Goal: Task Accomplishment & Management: Manage account settings

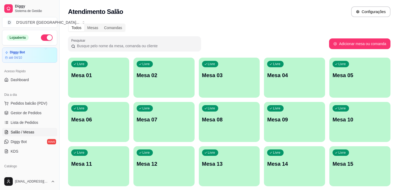
click at [379, 126] on div "Livre Mesa 10" at bounding box center [360, 119] width 61 height 34
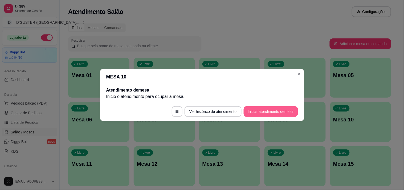
click at [282, 110] on button "Iniciar atendimento de mesa" at bounding box center [271, 111] width 54 height 11
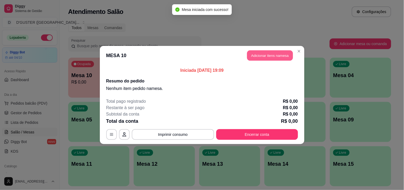
click at [265, 53] on button "Adicionar itens na mesa" at bounding box center [270, 55] width 46 height 10
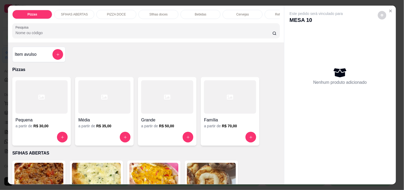
click at [230, 105] on div at bounding box center [230, 96] width 52 height 33
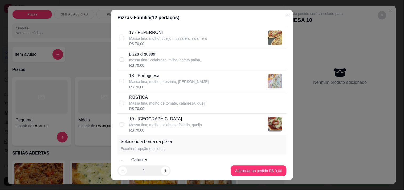
scroll to position [473, 0]
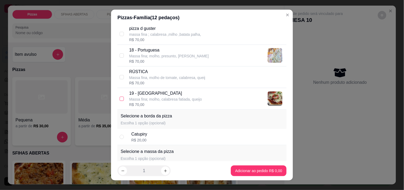
click at [120, 98] on input "checkbox" at bounding box center [122, 98] width 4 height 4
checkbox input "true"
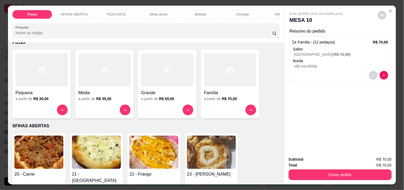
scroll to position [89, 0]
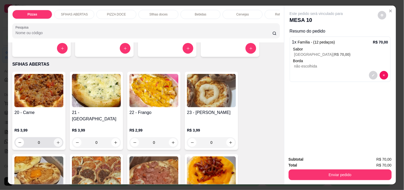
click at [56, 140] on icon "increase-product-quantity" at bounding box center [58, 142] width 4 height 4
type input "1"
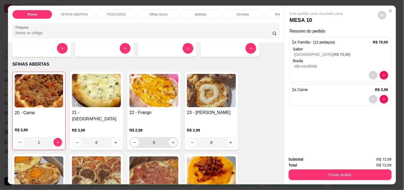
click at [171, 140] on icon "increase-product-quantity" at bounding box center [173, 142] width 4 height 4
type input "1"
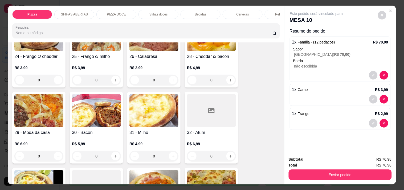
scroll to position [236, 0]
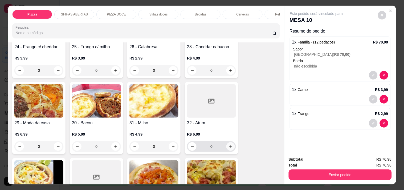
click at [229, 144] on icon "increase-product-quantity" at bounding box center [231, 146] width 4 height 4
type input "1"
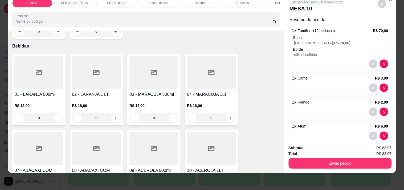
scroll to position [917, 0]
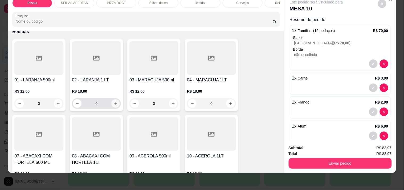
click at [115, 101] on icon "increase-product-quantity" at bounding box center [116, 103] width 4 height 4
type input "1"
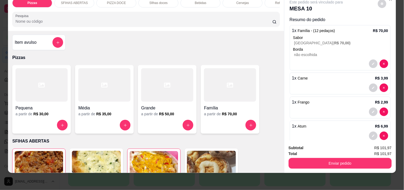
scroll to position [0, 0]
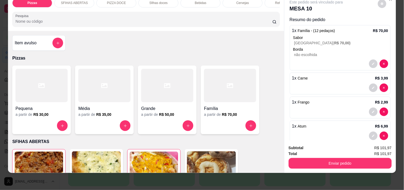
click at [32, 48] on div "Item avulso" at bounding box center [39, 43] width 48 height 11
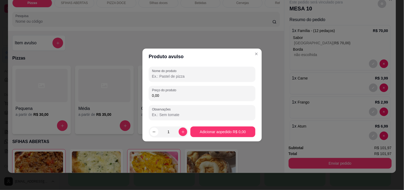
click at [204, 79] on input "Nome do produto" at bounding box center [202, 75] width 100 height 5
type input "c"
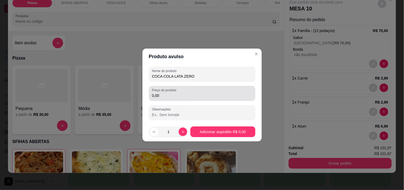
type input "COCA COLA LATA ZERO"
click at [185, 99] on div "Preço do produto 0,00" at bounding box center [202, 93] width 106 height 15
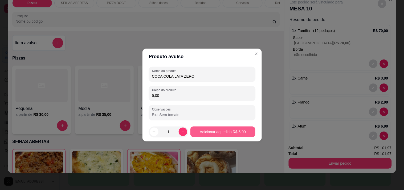
type input "5,00"
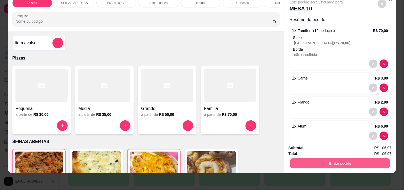
click at [333, 158] on button "Enviar pedido" at bounding box center [340, 163] width 100 height 10
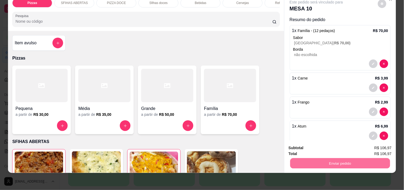
click at [325, 145] on button "Não registrar e enviar pedido" at bounding box center [322, 145] width 54 height 10
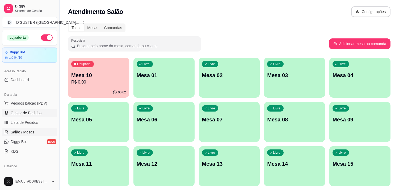
drag, startPoint x: 20, startPoint y: 109, endPoint x: 22, endPoint y: 112, distance: 3.0
click at [20, 110] on link "Gestor de Pedidos" at bounding box center [29, 112] width 55 height 9
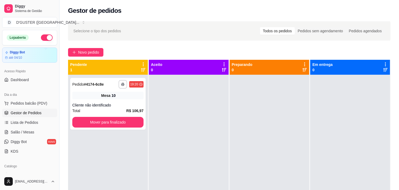
click at [2, 108] on link "Gestor de Pedidos" at bounding box center [29, 112] width 55 height 9
click at [30, 132] on span "Salão / Mesas" at bounding box center [23, 131] width 24 height 5
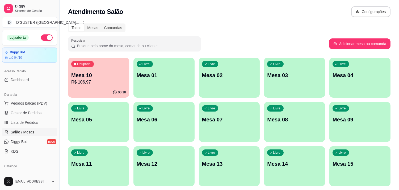
click at [107, 87] on div "00:18" at bounding box center [98, 92] width 61 height 10
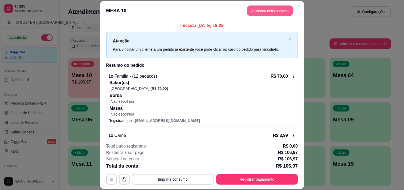
click at [257, 7] on button "Adicionar itens na mesa" at bounding box center [270, 10] width 46 height 10
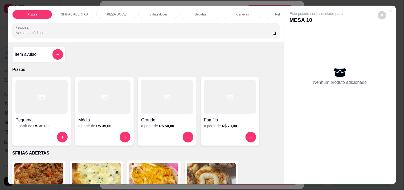
click at [226, 116] on div "Família" at bounding box center [230, 118] width 52 height 10
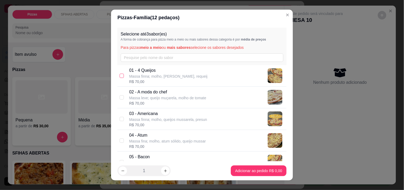
click at [120, 76] on input "checkbox" at bounding box center [122, 75] width 4 height 4
checkbox input "true"
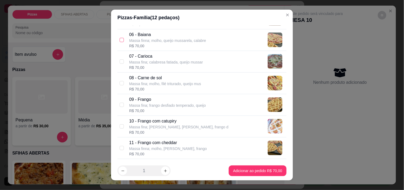
scroll to position [118, 0]
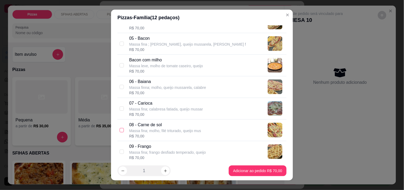
click at [120, 128] on input "checkbox" at bounding box center [122, 130] width 4 height 4
checkbox input "true"
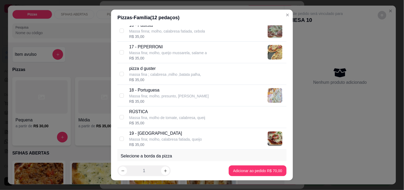
scroll to position [443, 0]
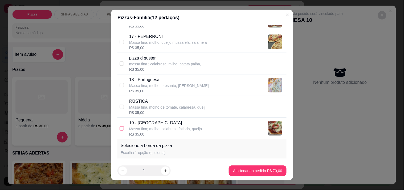
click at [121, 129] on input "checkbox" at bounding box center [122, 128] width 4 height 4
checkbox input "true"
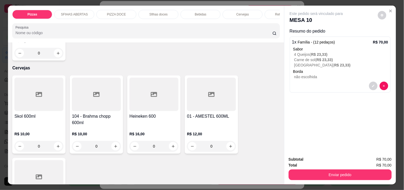
scroll to position [1212, 0]
click at [173, 141] on button "increase-product-quantity" at bounding box center [173, 145] width 9 height 9
type input "1"
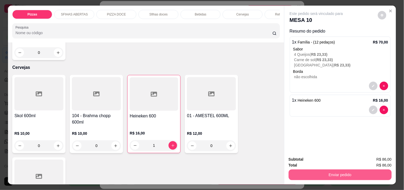
click at [365, 172] on button "Enviar pedido" at bounding box center [340, 174] width 103 height 11
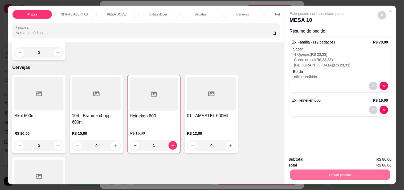
click at [336, 161] on button "Não registrar e enviar pedido" at bounding box center [322, 159] width 55 height 10
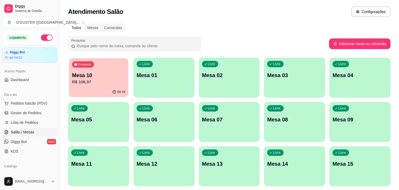
click at [114, 77] on p "Mesa 10" at bounding box center [98, 75] width 53 height 7
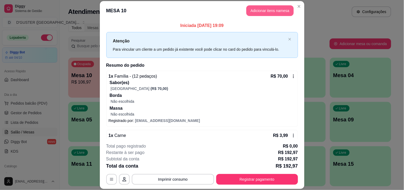
click at [246, 8] on button "Adicionar itens na mesa" at bounding box center [269, 10] width 47 height 11
click at [268, 11] on button "Adicionar itens na mesa" at bounding box center [270, 10] width 46 height 10
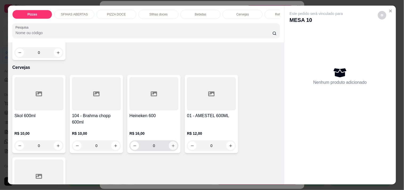
click at [172, 141] on button "increase-product-quantity" at bounding box center [173, 145] width 9 height 9
type input "1"
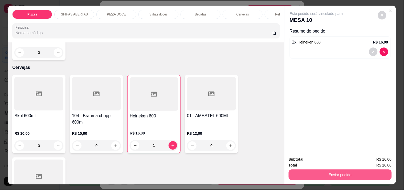
click at [336, 171] on button "Enviar pedido" at bounding box center [340, 174] width 103 height 11
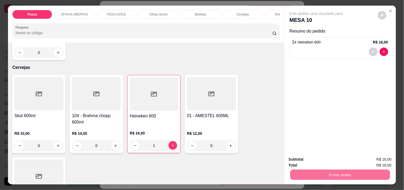
click at [329, 159] on button "Não registrar e enviar pedido" at bounding box center [322, 159] width 55 height 10
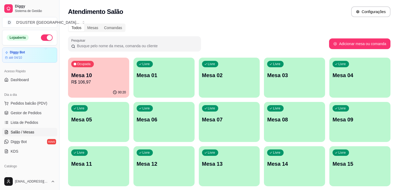
click at [95, 84] on div "Ocupada Mesa 10 R$ 106,97" at bounding box center [98, 72] width 61 height 30
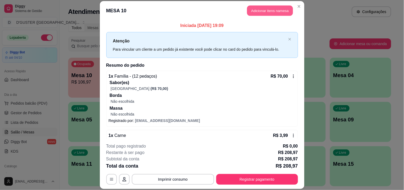
click at [269, 8] on button "Adicionar itens na mesa" at bounding box center [270, 10] width 46 height 10
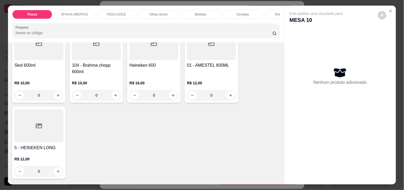
scroll to position [1271, 0]
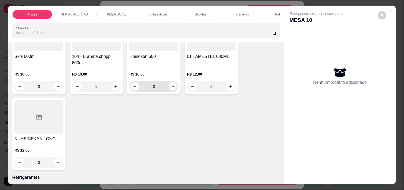
click at [171, 82] on button "increase-product-quantity" at bounding box center [173, 86] width 9 height 9
type input "1"
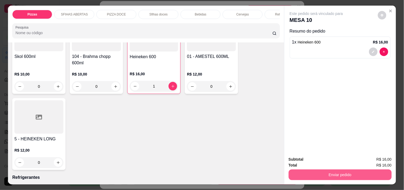
click at [379, 173] on button "Enviar pedido" at bounding box center [340, 174] width 103 height 11
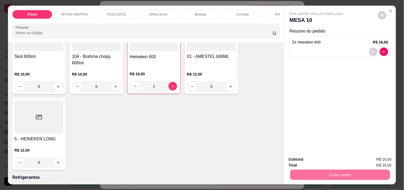
click at [345, 161] on button "Não registrar e enviar pedido" at bounding box center [322, 159] width 55 height 10
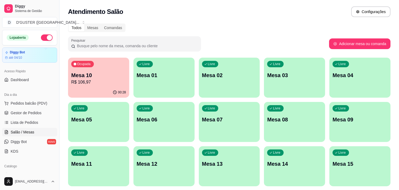
click at [113, 71] on div "Ocupada Mesa 10 R$ 106,97" at bounding box center [98, 72] width 61 height 30
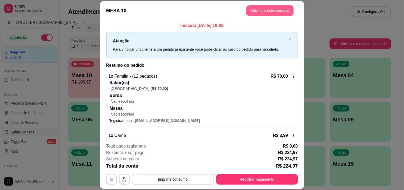
click at [282, 14] on button "Adicionar itens na mesa" at bounding box center [269, 10] width 47 height 11
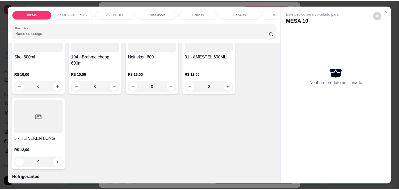
scroll to position [1212, 0]
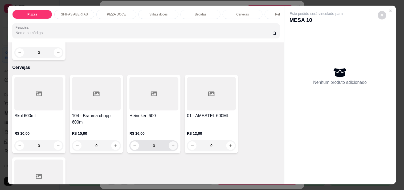
click at [171, 141] on button "increase-product-quantity" at bounding box center [173, 145] width 9 height 9
type input "1"
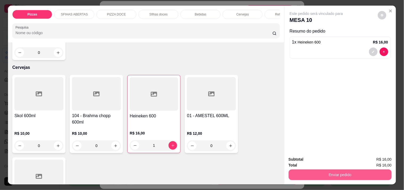
click at [354, 175] on button "Enviar pedido" at bounding box center [340, 174] width 103 height 11
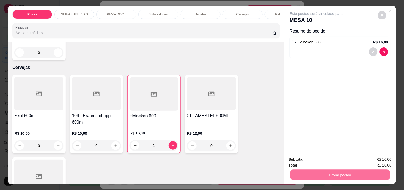
click at [320, 155] on button "Não registrar e enviar pedido" at bounding box center [322, 159] width 54 height 10
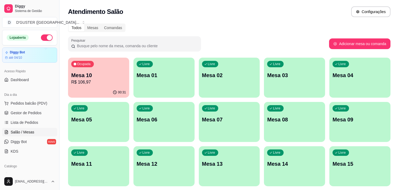
click at [381, 71] on p "Mesa 04" at bounding box center [360, 74] width 55 height 7
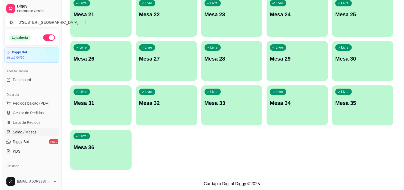
scroll to position [238, 0]
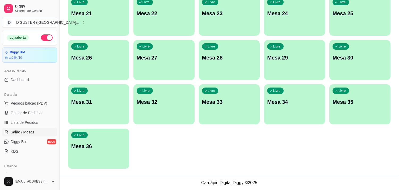
click at [378, 110] on div "Livre Mesa 35" at bounding box center [360, 101] width 61 height 34
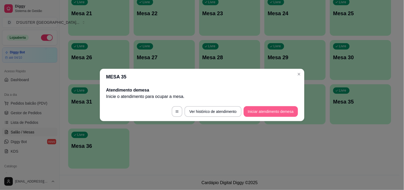
click at [265, 113] on button "Iniciar atendimento de mesa" at bounding box center [271, 111] width 54 height 11
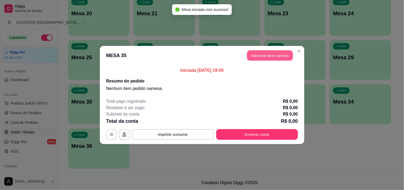
click at [264, 55] on button "Adicionar itens na mesa" at bounding box center [270, 55] width 46 height 10
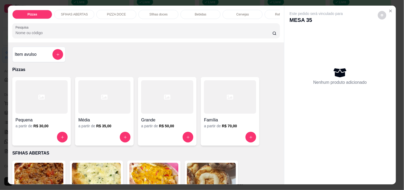
scroll to position [118, 0]
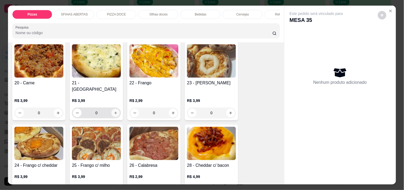
click at [114, 111] on icon "increase-product-quantity" at bounding box center [116, 113] width 4 height 4
type input "1"
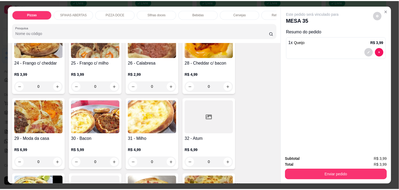
scroll to position [266, 0]
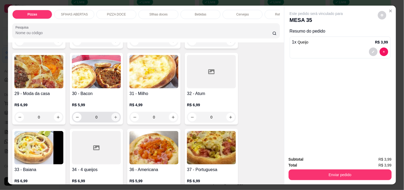
click at [114, 115] on icon "increase-product-quantity" at bounding box center [116, 117] width 4 height 4
type input "1"
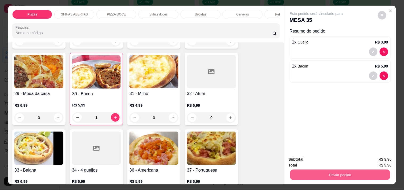
click at [331, 172] on button "Enviar pedido" at bounding box center [340, 174] width 100 height 10
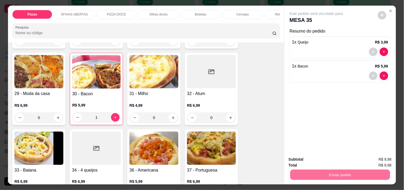
click at [316, 159] on button "Não registrar e enviar pedido" at bounding box center [322, 159] width 55 height 10
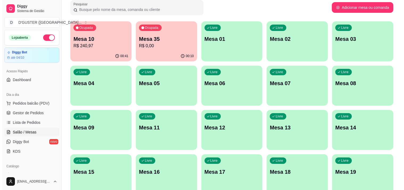
scroll to position [31, 0]
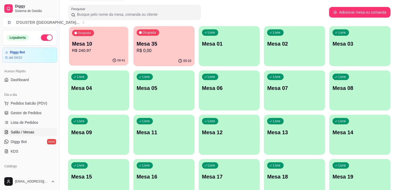
click at [92, 43] on p "Mesa 10" at bounding box center [98, 43] width 53 height 7
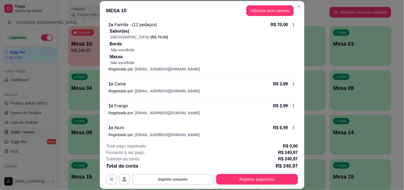
scroll to position [0, 0]
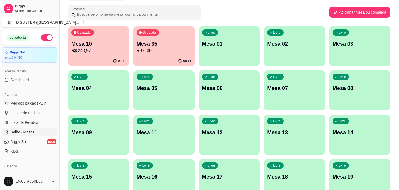
click at [102, 43] on p "Mesa 10" at bounding box center [98, 43] width 55 height 7
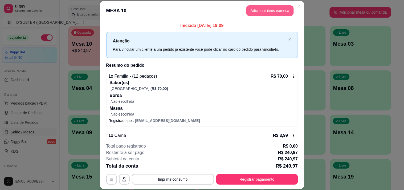
click at [258, 9] on button "Adicionar itens na mesa" at bounding box center [269, 10] width 47 height 11
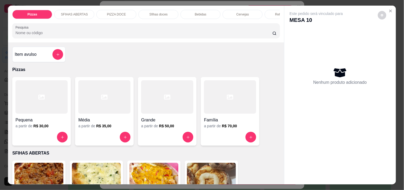
click at [236, 12] on p "Cervejas" at bounding box center [242, 14] width 13 height 4
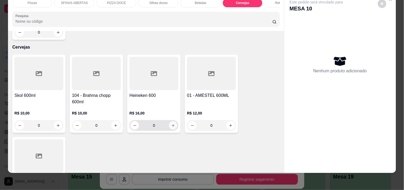
click at [171, 123] on icon "increase-product-quantity" at bounding box center [173, 125] width 4 height 4
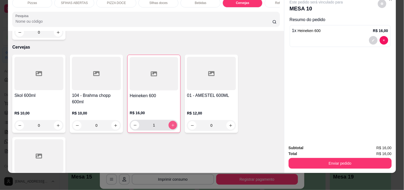
type input "1"
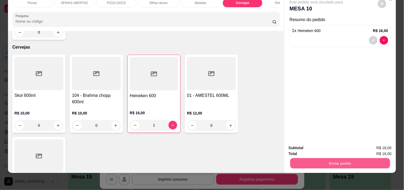
click at [309, 158] on button "Enviar pedido" at bounding box center [340, 163] width 100 height 10
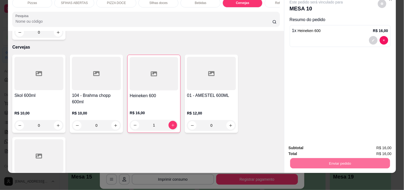
click at [337, 147] on button "Não registrar e enviar pedido" at bounding box center [322, 146] width 54 height 10
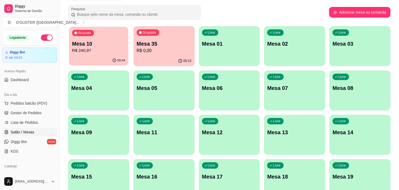
click at [103, 51] on p "R$ 240,97" at bounding box center [98, 50] width 53 height 6
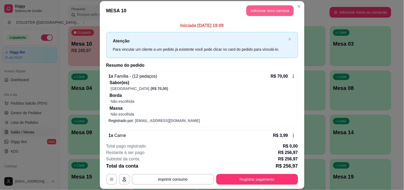
click at [283, 10] on button "Adicionar itens na mesa" at bounding box center [269, 10] width 47 height 11
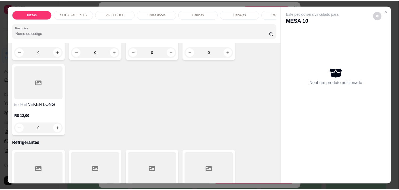
scroll to position [1271, 0]
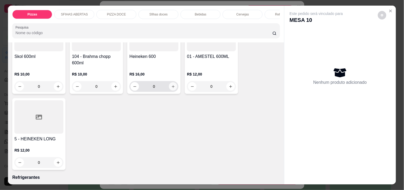
click at [169, 82] on button "increase-product-quantity" at bounding box center [173, 86] width 8 height 8
type input "1"
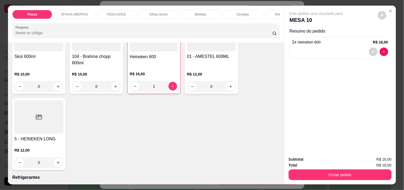
drag, startPoint x: 336, startPoint y: 163, endPoint x: 341, endPoint y: 172, distance: 9.6
click at [337, 166] on div "Subtotal R$ 16,00 Total R$ 16,00 Enviar pedido" at bounding box center [340, 168] width 103 height 24
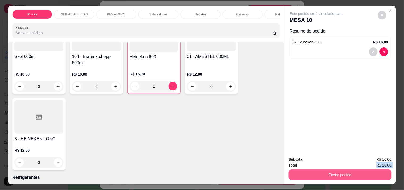
click at [341, 172] on button "Enviar pedido" at bounding box center [340, 174] width 103 height 11
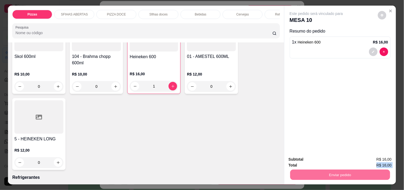
click at [323, 160] on button "Não registrar e enviar pedido" at bounding box center [322, 159] width 54 height 10
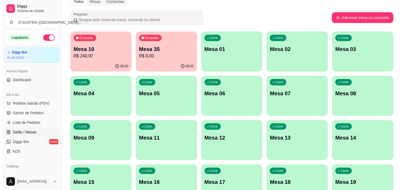
scroll to position [2, 0]
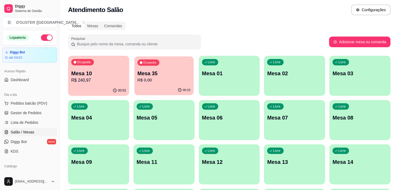
click at [166, 75] on p "Mesa 35" at bounding box center [164, 73] width 53 height 7
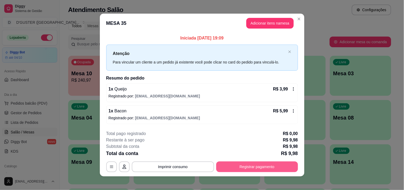
click at [262, 168] on button "Registrar pagamento" at bounding box center [257, 166] width 82 height 11
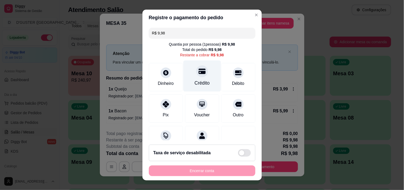
click at [194, 82] on div "Crédito" at bounding box center [201, 82] width 15 height 7
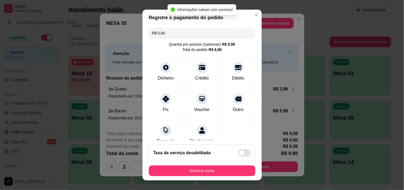
type input "R$ 0,00"
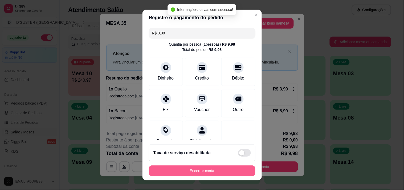
click at [208, 166] on button "Encerrar conta" at bounding box center [202, 170] width 106 height 11
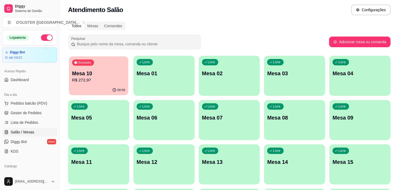
click at [84, 76] on p "Mesa 10" at bounding box center [98, 73] width 53 height 7
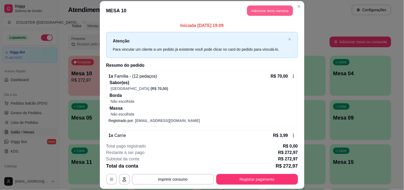
click at [282, 9] on button "Adicionar itens na mesa" at bounding box center [270, 10] width 46 height 10
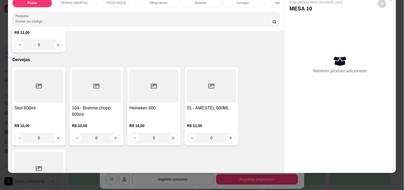
scroll to position [1212, 0]
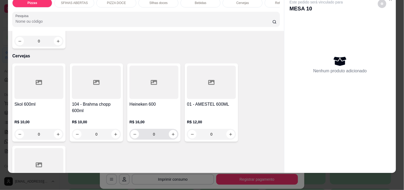
click at [175, 129] on div "0" at bounding box center [153, 134] width 47 height 11
click at [171, 132] on icon "increase-product-quantity" at bounding box center [173, 134] width 4 height 4
type input "1"
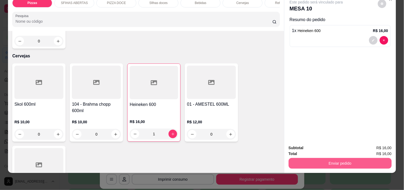
click at [338, 158] on button "Enviar pedido" at bounding box center [340, 163] width 103 height 11
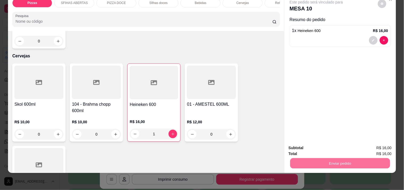
click at [333, 147] on button "Não registrar e enviar pedido" at bounding box center [322, 146] width 55 height 10
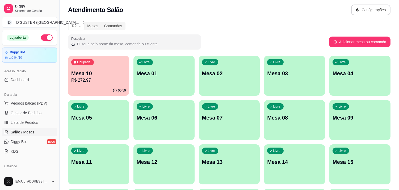
click at [83, 75] on p "Mesa 10" at bounding box center [98, 72] width 55 height 7
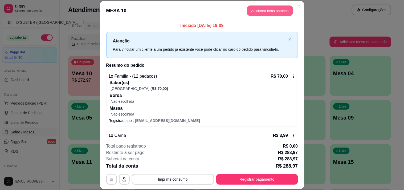
click at [263, 11] on button "Adicionar itens na mesa" at bounding box center [270, 10] width 46 height 10
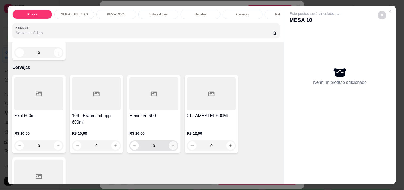
click at [171, 143] on icon "increase-product-quantity" at bounding box center [173, 145] width 4 height 4
type input "1"
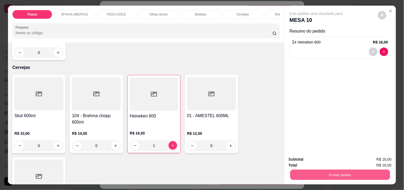
click at [310, 171] on button "Enviar pedido" at bounding box center [340, 174] width 100 height 10
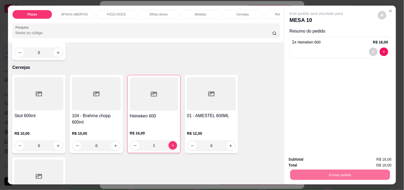
click at [307, 157] on button "Não registrar e enviar pedido" at bounding box center [322, 159] width 54 height 10
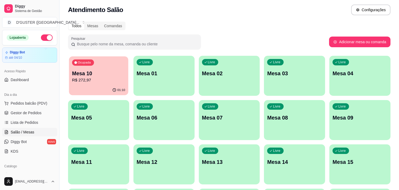
click at [115, 71] on p "Mesa 10" at bounding box center [98, 73] width 53 height 7
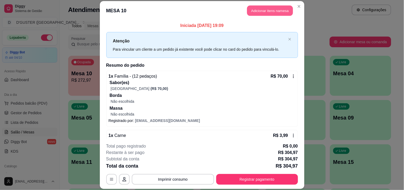
click at [253, 12] on button "Adicionar itens na mesa" at bounding box center [270, 10] width 46 height 10
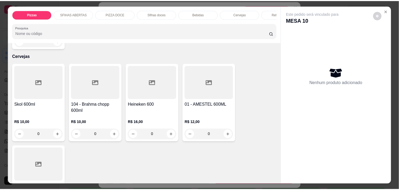
scroll to position [1242, 0]
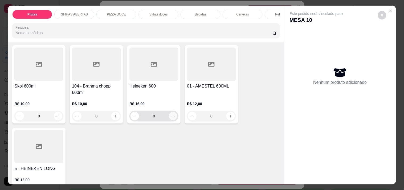
click at [173, 112] on button "increase-product-quantity" at bounding box center [173, 116] width 8 height 8
type input "1"
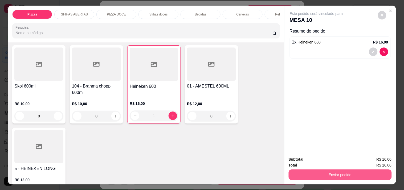
click at [329, 174] on button "Enviar pedido" at bounding box center [340, 174] width 103 height 11
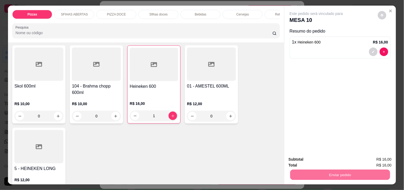
click at [312, 155] on button "Não registrar e enviar pedido" at bounding box center [322, 159] width 54 height 10
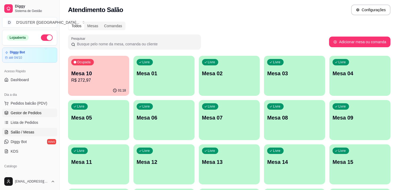
click at [29, 114] on span "Gestor de Pedidos" at bounding box center [26, 112] width 31 height 5
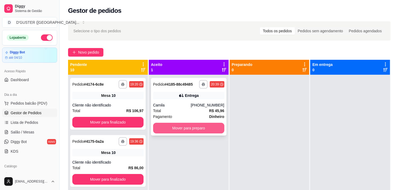
click at [199, 129] on button "Mover para preparo" at bounding box center [188, 127] width 71 height 11
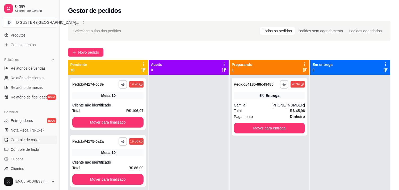
scroll to position [148, 0]
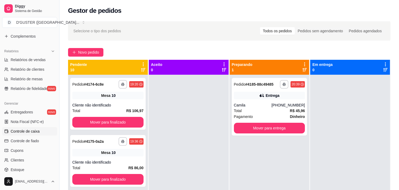
click at [25, 128] on span "Controle de caixa" at bounding box center [25, 130] width 29 height 5
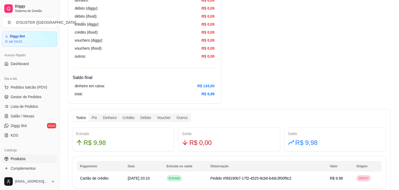
scroll to position [46, 0]
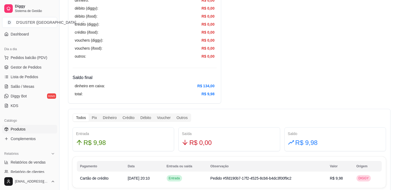
click at [25, 127] on span "Produtos" at bounding box center [18, 128] width 15 height 5
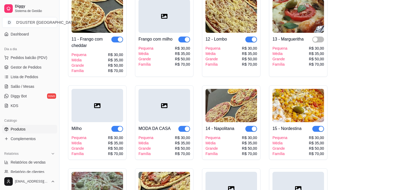
scroll to position [207, 0]
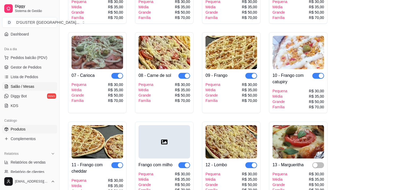
click at [30, 84] on span "Salão / Mesas" at bounding box center [23, 86] width 24 height 5
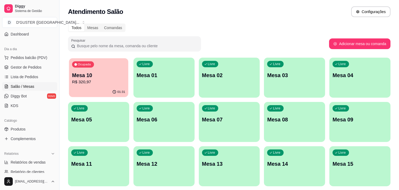
click at [100, 86] on div "Ocupada Mesa 10 R$ 320,97" at bounding box center [98, 72] width 59 height 29
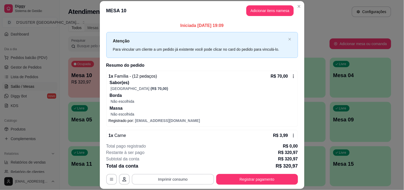
click at [201, 180] on button "Imprimir consumo" at bounding box center [173, 179] width 82 height 11
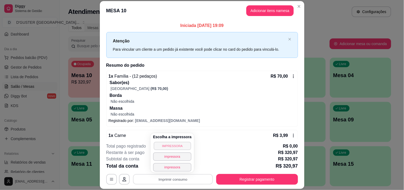
click at [178, 145] on button "IMPRESSORA" at bounding box center [172, 145] width 37 height 8
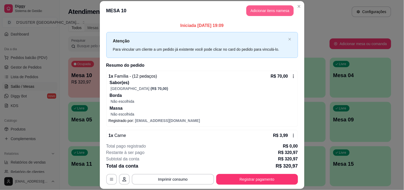
click at [276, 12] on button "Adicionar itens na mesa" at bounding box center [269, 10] width 47 height 11
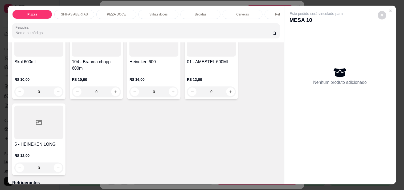
scroll to position [1242, 0]
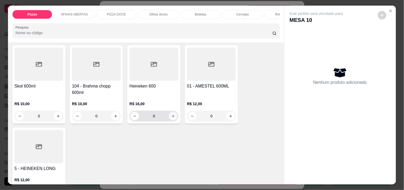
click at [172, 114] on icon "increase-product-quantity" at bounding box center [173, 116] width 4 height 4
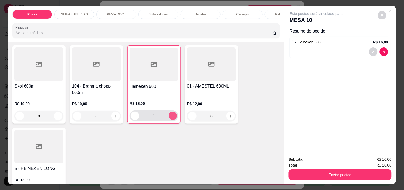
click at [172, 112] on button "increase-product-quantity" at bounding box center [173, 116] width 8 height 8
type input "2"
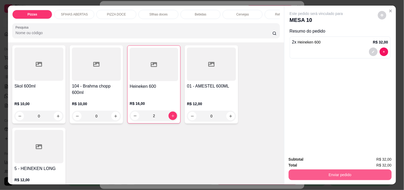
click at [355, 172] on button "Enviar pedido" at bounding box center [340, 174] width 103 height 11
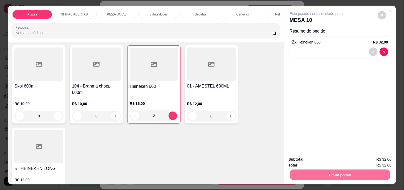
click at [337, 156] on button "Não registrar e enviar pedido" at bounding box center [322, 159] width 55 height 10
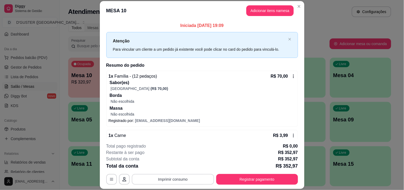
click at [158, 181] on button "Imprimir consumo" at bounding box center [173, 179] width 82 height 11
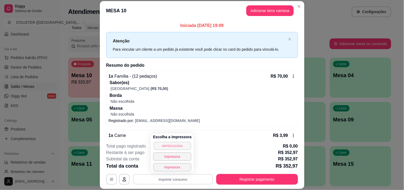
click at [168, 145] on button "IMPRESSORA" at bounding box center [172, 145] width 37 height 8
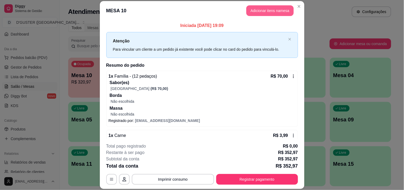
click at [280, 9] on button "Adicionar itens na mesa" at bounding box center [269, 10] width 47 height 11
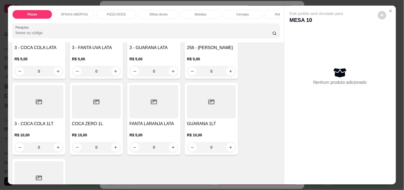
scroll to position [1478, 0]
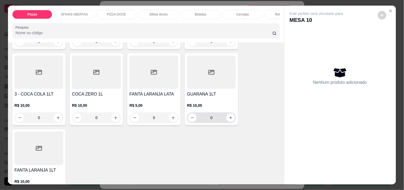
click at [230, 113] on button "increase-product-quantity" at bounding box center [230, 117] width 9 height 9
type input "1"
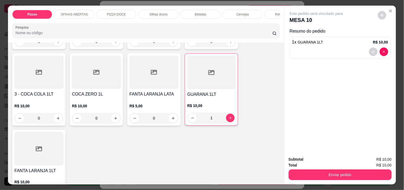
click at [320, 165] on div "Total R$ 10,00" at bounding box center [340, 165] width 103 height 6
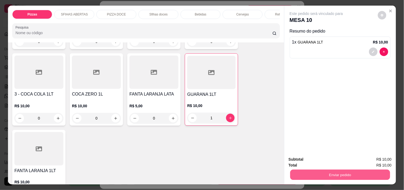
click at [320, 171] on button "Enviar pedido" at bounding box center [340, 174] width 100 height 10
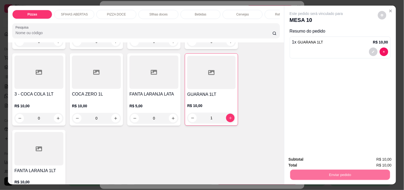
click at [297, 159] on button "Não registrar e enviar pedido" at bounding box center [322, 159] width 55 height 10
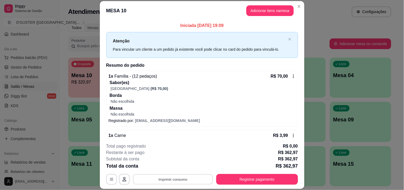
click at [164, 179] on button "Imprimir consumo" at bounding box center [173, 179] width 80 height 10
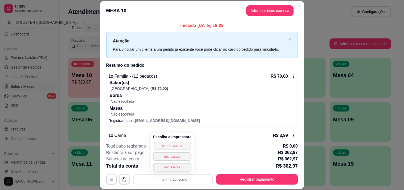
click at [168, 147] on button "IMPRESSORA" at bounding box center [172, 145] width 37 height 8
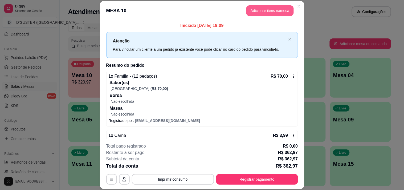
click at [283, 15] on button "Adicionar itens na mesa" at bounding box center [269, 10] width 47 height 11
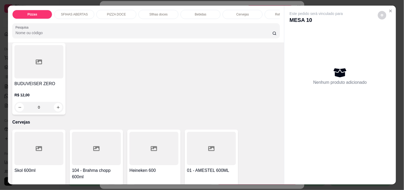
scroll to position [1193, 0]
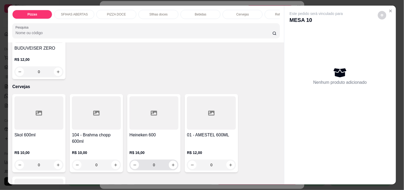
click at [172, 159] on div "0" at bounding box center [153, 164] width 47 height 11
click at [171, 163] on icon "increase-product-quantity" at bounding box center [173, 165] width 4 height 4
type input "1"
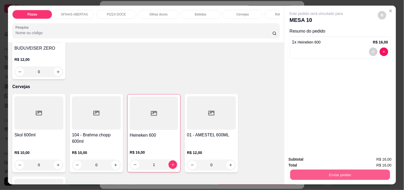
click at [314, 175] on button "Enviar pedido" at bounding box center [340, 174] width 100 height 10
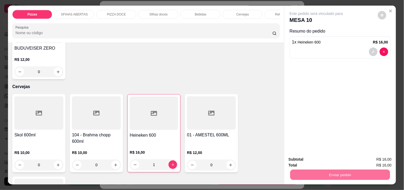
click at [304, 158] on button "Não registrar e enviar pedido" at bounding box center [322, 159] width 55 height 10
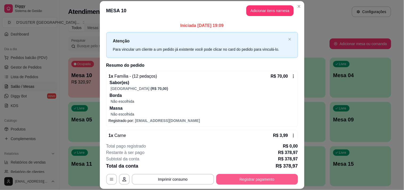
click at [256, 178] on button "Registrar pagamento" at bounding box center [257, 179] width 82 height 11
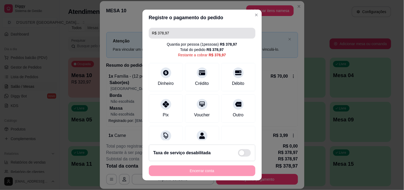
click at [198, 28] on input "R$ 378,97" at bounding box center [202, 33] width 100 height 11
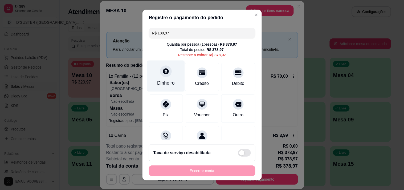
type input "R$ 180,97"
click at [160, 73] on div at bounding box center [166, 71] width 12 height 12
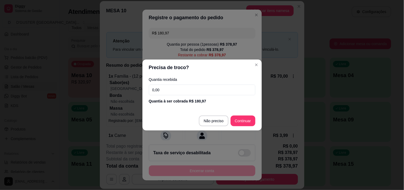
click at [189, 91] on input "0,00" at bounding box center [202, 89] width 106 height 11
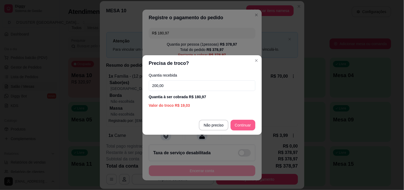
type input "200,00"
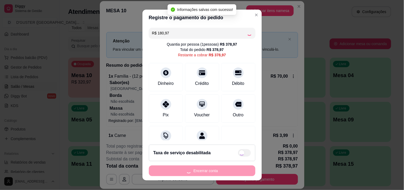
type input "R$ 198,00"
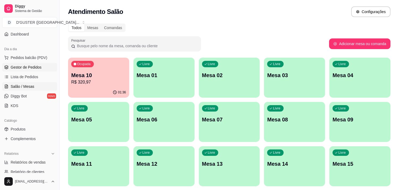
click at [24, 65] on span "Gestor de Pedidos" at bounding box center [26, 66] width 31 height 5
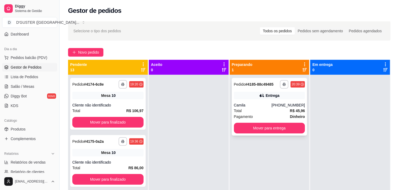
click at [263, 109] on div "Total R$ 45,96" at bounding box center [269, 111] width 71 height 6
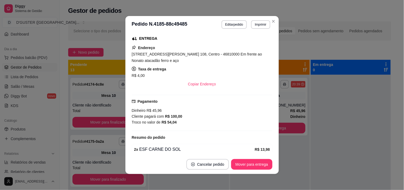
scroll to position [89, 0]
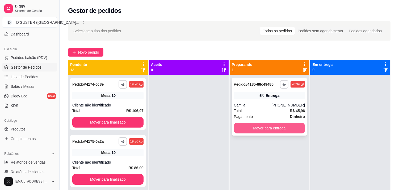
click at [276, 129] on button "Mover para entrega" at bounding box center [269, 127] width 71 height 11
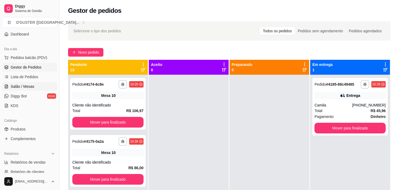
click at [23, 87] on span "Salão / Mesas" at bounding box center [23, 86] width 24 height 5
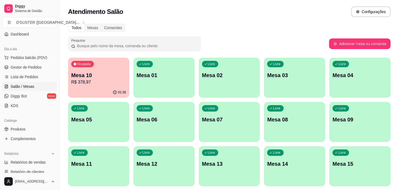
click at [109, 82] on p "R$ 378,97" at bounding box center [98, 82] width 55 height 6
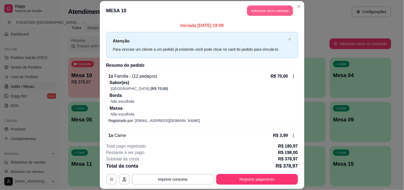
click at [269, 7] on button "Adicionar itens na mesa" at bounding box center [270, 10] width 46 height 10
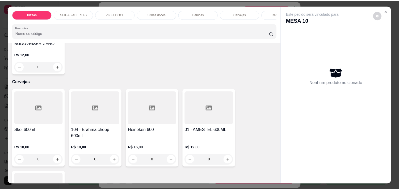
scroll to position [1212, 0]
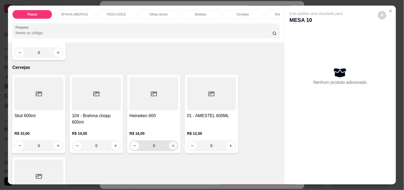
click at [172, 141] on button "increase-product-quantity" at bounding box center [173, 145] width 8 height 8
type input "1"
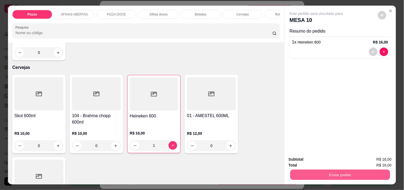
click at [310, 172] on button "Enviar pedido" at bounding box center [340, 174] width 100 height 10
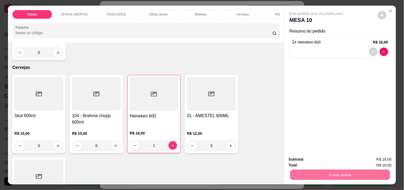
click at [304, 157] on button "Não registrar e enviar pedido" at bounding box center [322, 159] width 54 height 10
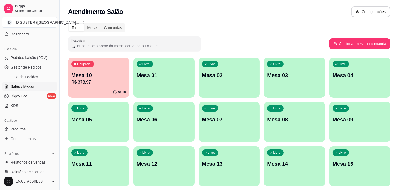
click at [90, 68] on div "Ocupada Mesa 10 R$ 378,97" at bounding box center [98, 72] width 61 height 30
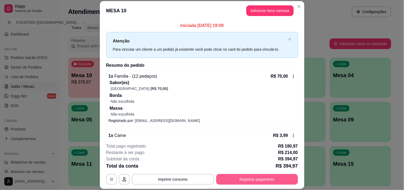
click at [233, 180] on button "Registrar pagamento" at bounding box center [257, 179] width 82 height 11
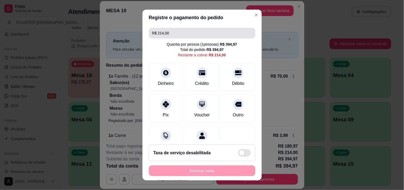
click at [204, 31] on input "R$ 214,00" at bounding box center [202, 33] width 100 height 11
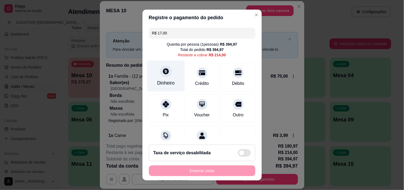
click at [166, 76] on div "Dinheiro" at bounding box center [166, 75] width 38 height 31
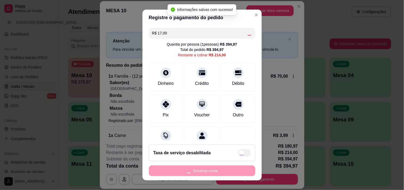
type input "R$ 197,00"
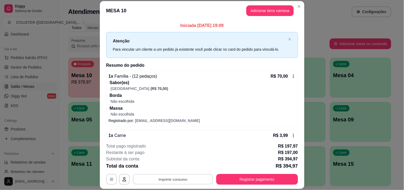
click at [180, 177] on button "Imprimir consumo" at bounding box center [173, 179] width 80 height 10
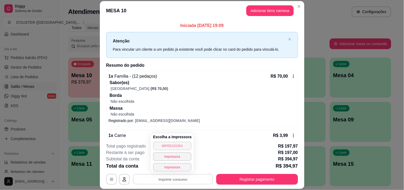
click at [174, 146] on button "IMPRESSORA" at bounding box center [172, 145] width 39 height 9
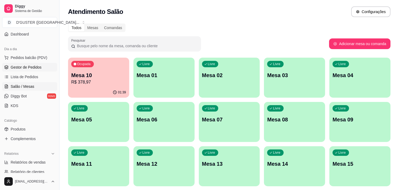
click at [31, 67] on span "Gestor de Pedidos" at bounding box center [26, 66] width 31 height 5
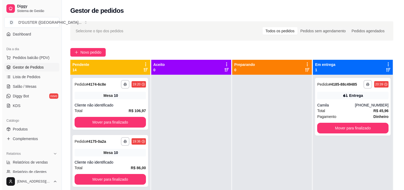
scroll to position [16, 0]
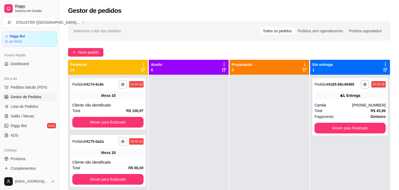
drag, startPoint x: 171, startPoint y: 131, endPoint x: 189, endPoint y: 129, distance: 18.8
click at [171, 131] on div at bounding box center [189, 170] width 80 height 190
click at [24, 116] on span "Salão / Mesas" at bounding box center [23, 115] width 24 height 5
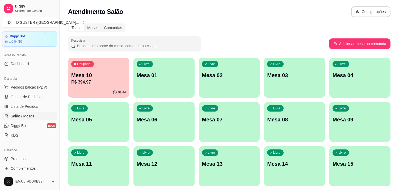
click at [89, 92] on div "01:44" at bounding box center [98, 92] width 61 height 10
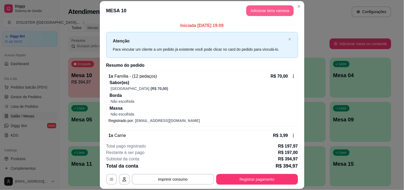
click at [278, 13] on button "Adicionar itens na mesa" at bounding box center [269, 10] width 47 height 11
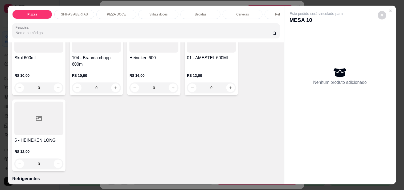
scroll to position [1271, 0]
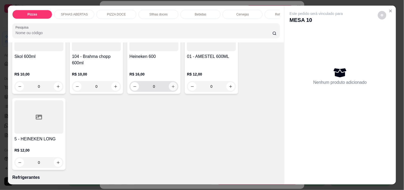
click at [171, 84] on icon "increase-product-quantity" at bounding box center [173, 86] width 4 height 4
type input "1"
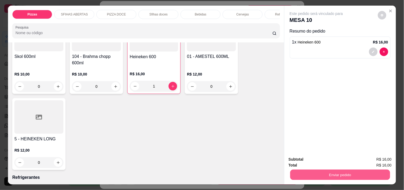
click at [341, 171] on button "Enviar pedido" at bounding box center [340, 174] width 100 height 10
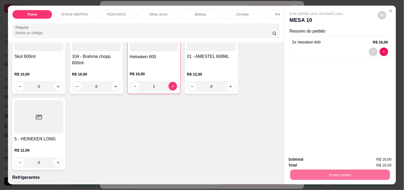
click at [320, 158] on button "Não registrar e enviar pedido" at bounding box center [322, 159] width 55 height 10
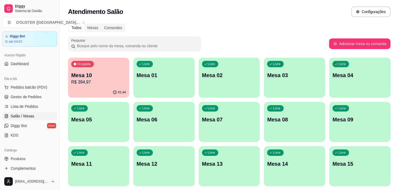
click at [87, 84] on p "R$ 394,97" at bounding box center [98, 82] width 55 height 6
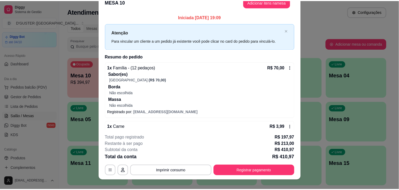
scroll to position [16, 0]
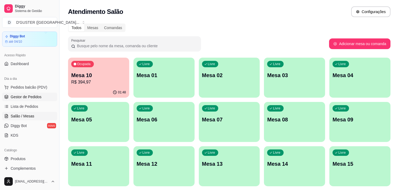
click at [34, 98] on span "Gestor de Pedidos" at bounding box center [26, 96] width 31 height 5
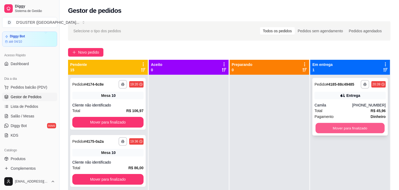
click at [330, 123] on button "Mover para finalizado" at bounding box center [350, 128] width 69 height 10
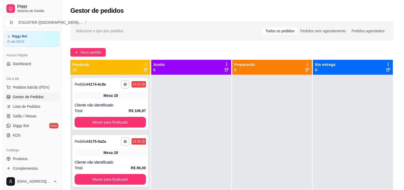
scroll to position [15, 0]
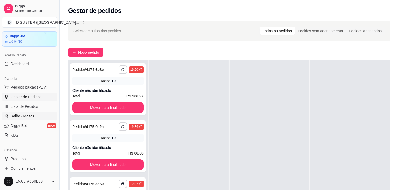
click at [30, 116] on span "Salão / Mesas" at bounding box center [23, 115] width 24 height 5
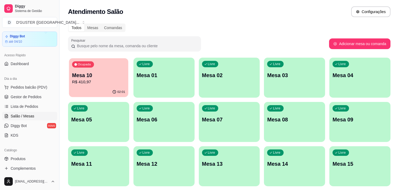
click at [111, 92] on div "02:01" at bounding box center [98, 92] width 59 height 10
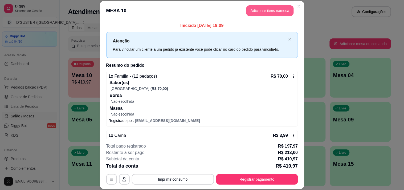
click at [263, 13] on button "Adicionar itens na mesa" at bounding box center [269, 10] width 47 height 11
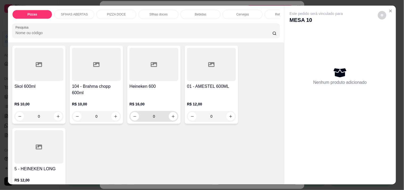
scroll to position [1242, 0]
click at [172, 114] on icon "increase-product-quantity" at bounding box center [173, 115] width 3 height 3
type input "1"
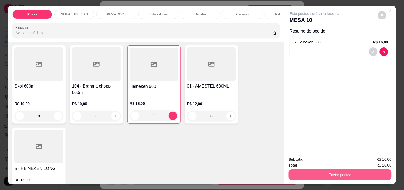
click at [328, 173] on button "Enviar pedido" at bounding box center [340, 174] width 103 height 11
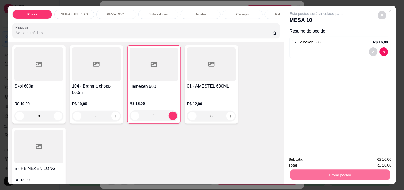
click at [323, 160] on button "Não registrar e enviar pedido" at bounding box center [322, 159] width 54 height 10
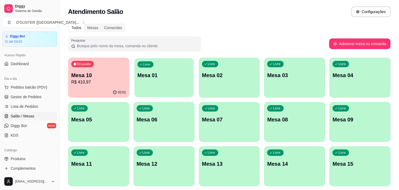
click at [182, 79] on div "Livre Mesa 01" at bounding box center [163, 74] width 59 height 32
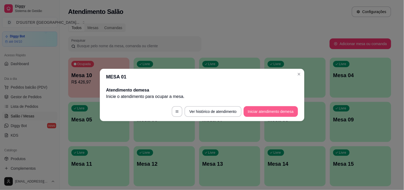
click at [259, 109] on button "Iniciar atendimento de mesa" at bounding box center [271, 111] width 54 height 11
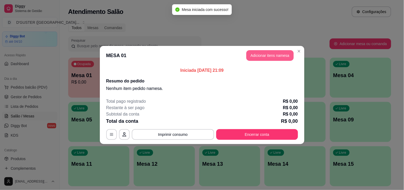
click at [270, 53] on button "Adicionar itens na mesa" at bounding box center [269, 55] width 47 height 11
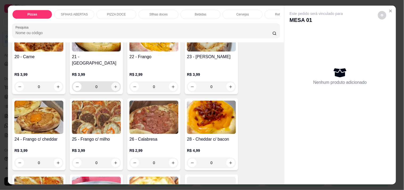
scroll to position [177, 0]
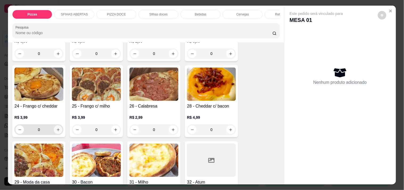
click at [57, 128] on button "increase-product-quantity" at bounding box center [58, 129] width 9 height 9
type input "1"
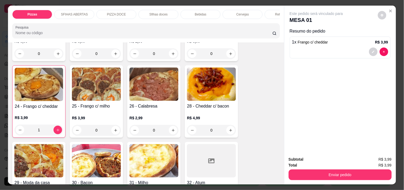
click at [346, 178] on div "Subtotal R$ 3,99 Total R$ 3,99 Enviar pedido" at bounding box center [340, 168] width 112 height 32
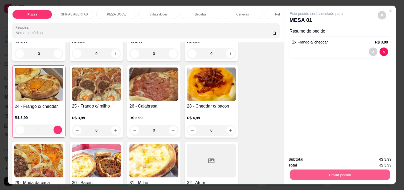
click at [330, 174] on button "Enviar pedido" at bounding box center [340, 174] width 100 height 10
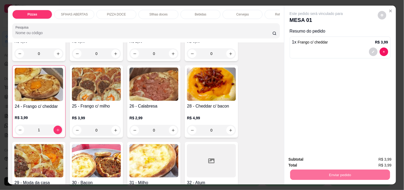
click at [313, 161] on button "Não registrar e enviar pedido" at bounding box center [322, 159] width 55 height 10
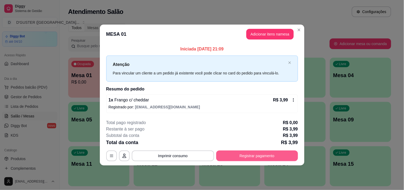
click at [268, 158] on button "Registrar pagamento" at bounding box center [257, 155] width 82 height 11
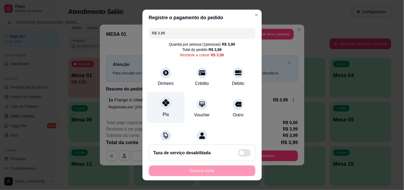
click at [162, 105] on icon at bounding box center [165, 102] width 7 height 7
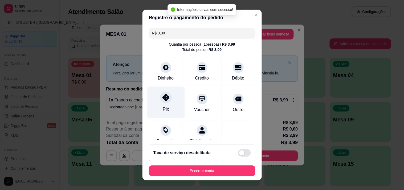
type input "R$ 0,00"
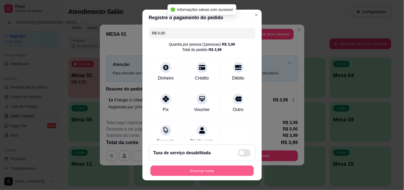
click at [226, 171] on button "Encerrar conta" at bounding box center [201, 170] width 103 height 10
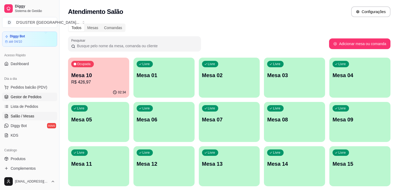
click at [35, 94] on span "Gestor de Pedidos" at bounding box center [26, 96] width 31 height 5
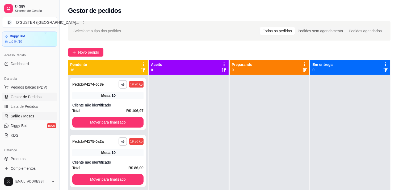
click at [15, 116] on span "Salão / Mesas" at bounding box center [23, 115] width 24 height 5
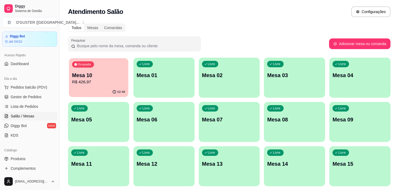
click at [83, 77] on p "Mesa 10" at bounding box center [98, 75] width 53 height 7
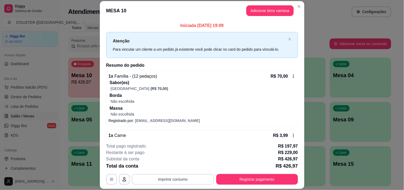
click at [180, 177] on button "Imprimir consumo" at bounding box center [173, 179] width 82 height 11
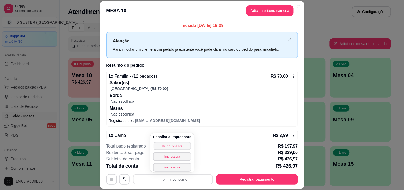
click at [183, 144] on button "IMPRESSORA" at bounding box center [172, 145] width 37 height 8
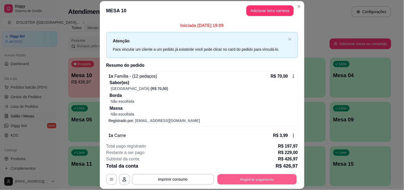
click at [243, 174] on button "Registrar pagamento" at bounding box center [256, 179] width 79 height 10
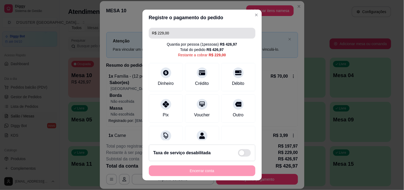
click at [184, 35] on input "R$ 229,00" at bounding box center [202, 33] width 100 height 11
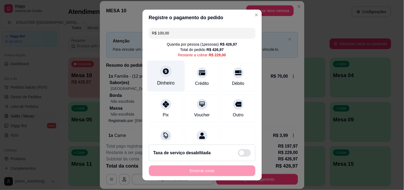
click at [161, 80] on div "Dinheiro" at bounding box center [166, 82] width 18 height 7
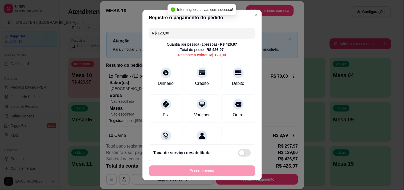
click at [204, 23] on header "Registre o pagamento do pedido" at bounding box center [201, 18] width 119 height 16
drag, startPoint x: 205, startPoint y: 28, endPoint x: 206, endPoint y: 30, distance: 2.7
click at [206, 30] on input "R$ 129,00" at bounding box center [202, 33] width 100 height 11
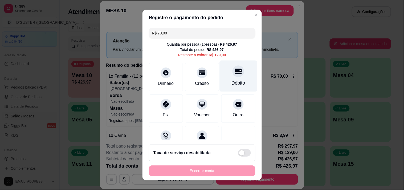
click at [234, 75] on icon at bounding box center [237, 71] width 7 height 7
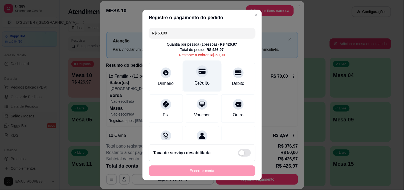
click at [197, 81] on div "Crédito" at bounding box center [201, 82] width 15 height 7
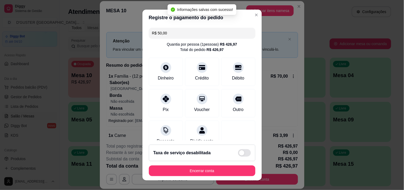
type input "R$ 0,00"
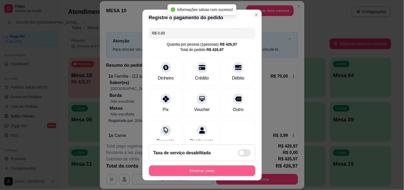
click at [222, 170] on button "Encerrar conta" at bounding box center [202, 170] width 106 height 11
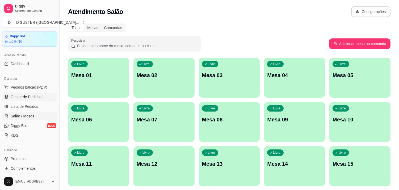
click at [30, 94] on span "Gestor de Pedidos" at bounding box center [26, 96] width 31 height 5
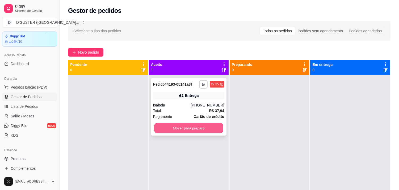
click at [188, 131] on button "Mover para preparo" at bounding box center [188, 128] width 69 height 10
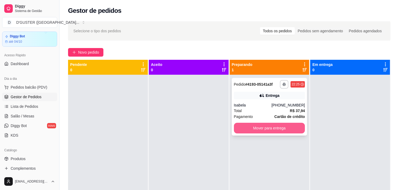
click at [273, 128] on button "Mover para entrega" at bounding box center [269, 127] width 71 height 11
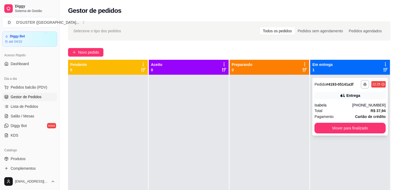
click at [369, 114] on strong "Cartão de crédito" at bounding box center [371, 116] width 31 height 4
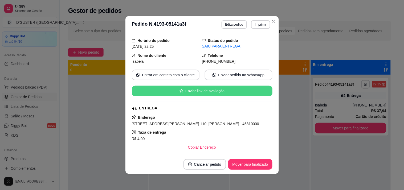
scroll to position [30, 0]
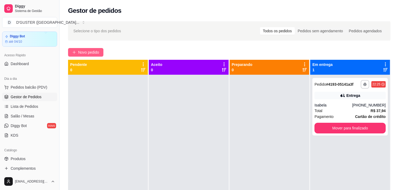
click at [79, 50] on span "Novo pedido" at bounding box center [88, 52] width 21 height 6
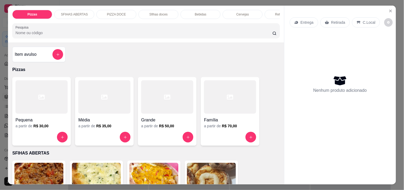
click at [334, 20] on p "Retirada" at bounding box center [338, 22] width 14 height 5
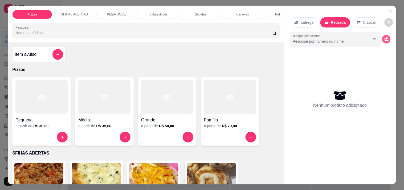
click at [384, 40] on icon "decrease-product-quantity" at bounding box center [386, 41] width 4 height 2
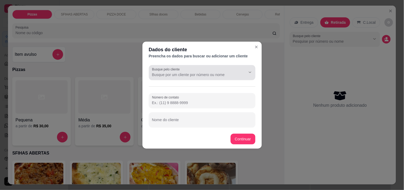
click at [238, 75] on div at bounding box center [245, 72] width 17 height 10
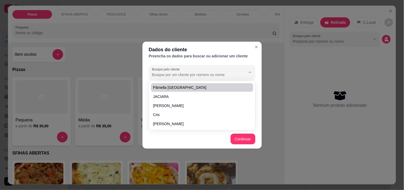
click at [272, 110] on div "Dados do cliente Preencha os dados para buscar ou adicionar um cliente Busque p…" at bounding box center [202, 95] width 404 height 190
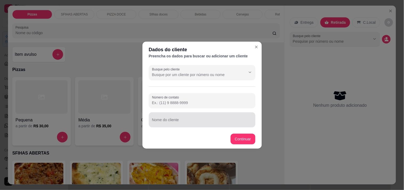
click at [184, 116] on div at bounding box center [202, 119] width 100 height 11
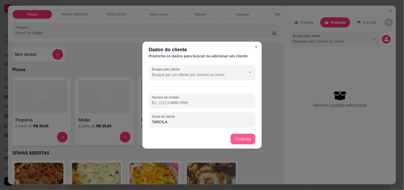
type input "TARCILA"
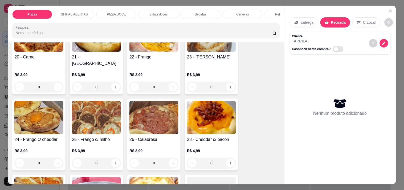
scroll to position [148, 0]
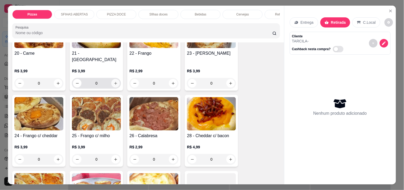
click at [114, 81] on icon "increase-product-quantity" at bounding box center [116, 83] width 4 height 4
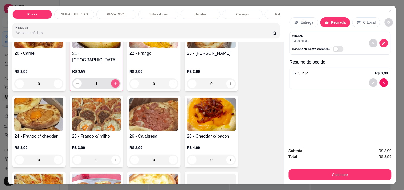
click at [114, 81] on icon "increase-product-quantity" at bounding box center [115, 83] width 4 height 4
type input "2"
click at [172, 82] on icon "increase-product-quantity" at bounding box center [173, 84] width 4 height 4
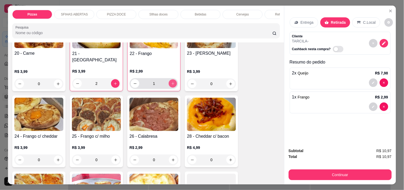
click at [172, 81] on icon "increase-product-quantity" at bounding box center [173, 83] width 4 height 4
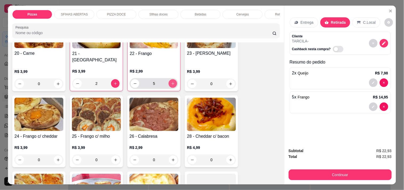
type input "6"
click at [171, 158] on icon "increase-product-quantity" at bounding box center [173, 160] width 4 height 4
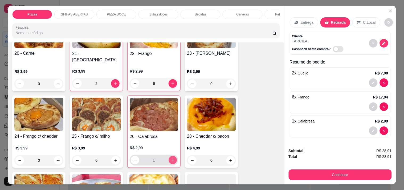
click at [171, 158] on icon "increase-product-quantity" at bounding box center [173, 160] width 4 height 4
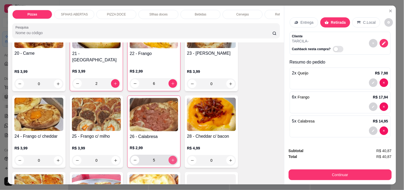
type input "6"
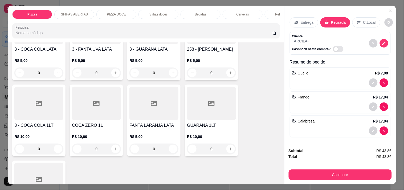
scroll to position [1449, 0]
click at [56, 146] on icon "increase-product-quantity" at bounding box center [58, 148] width 4 height 4
type input "1"
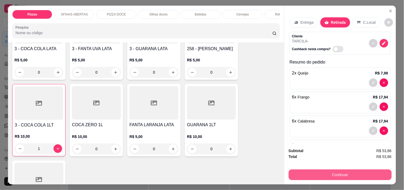
click at [336, 171] on button "Continuar" at bounding box center [340, 174] width 103 height 11
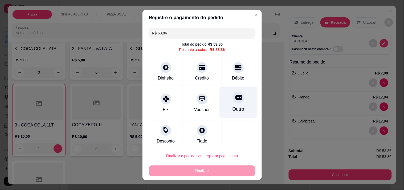
click at [232, 110] on div "Outro" at bounding box center [238, 108] width 12 height 7
type input "R$ 0,00"
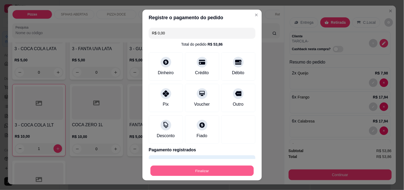
click at [202, 171] on button "Finalizar" at bounding box center [201, 170] width 103 height 10
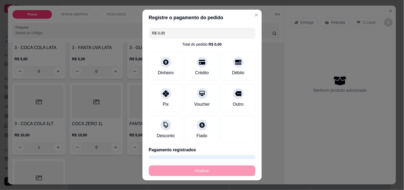
type input "0"
type input "-R$ 53,86"
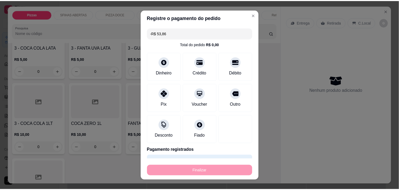
scroll to position [1448, 0]
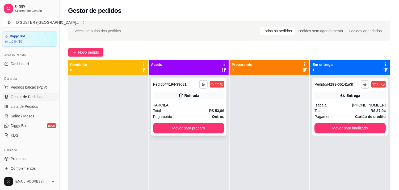
click at [196, 105] on div "TARCILA" at bounding box center [188, 104] width 71 height 5
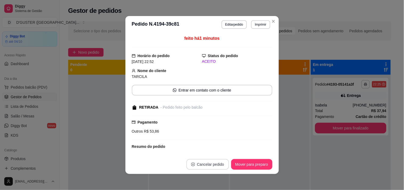
click at [197, 165] on button "Cancelar pedido" at bounding box center [207, 164] width 43 height 11
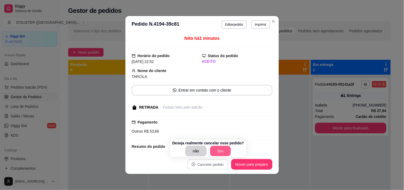
click at [216, 150] on button "Sim" at bounding box center [220, 151] width 21 height 10
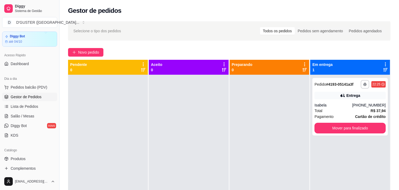
click at [245, 118] on div at bounding box center [270, 170] width 80 height 190
click at [364, 85] on icon "button" at bounding box center [365, 84] width 3 height 3
click at [253, 121] on div at bounding box center [270, 170] width 80 height 190
click at [320, 100] on div "**********" at bounding box center [351, 106] width 76 height 57
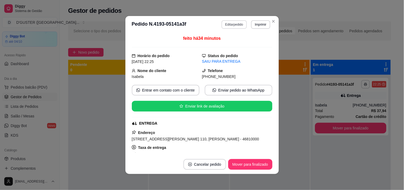
click at [226, 22] on button "Editar pedido" at bounding box center [233, 24] width 25 height 9
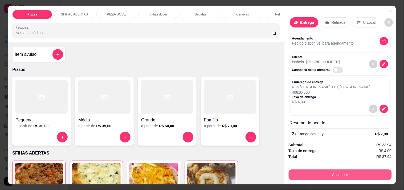
click at [356, 174] on button "Continuar" at bounding box center [340, 174] width 103 height 11
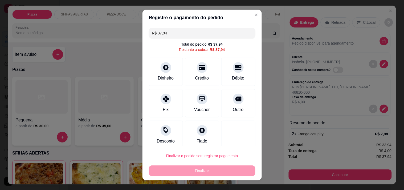
click at [184, 36] on input "R$ 37,94" at bounding box center [202, 33] width 100 height 11
click at [168, 70] on div "Dinheiro" at bounding box center [166, 70] width 38 height 31
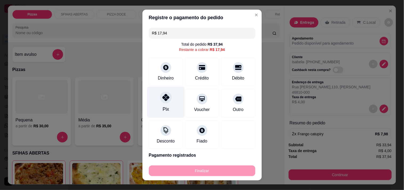
click at [166, 103] on div "Pix" at bounding box center [166, 101] width 38 height 31
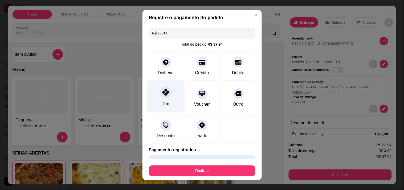
type input "R$ 0,00"
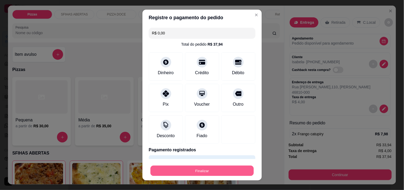
click at [196, 168] on button "Finalizar" at bounding box center [201, 170] width 103 height 10
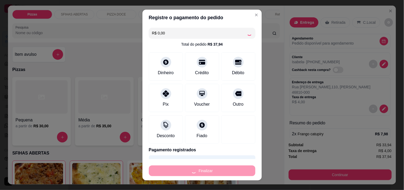
type input "0"
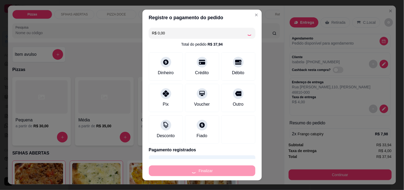
type input "0"
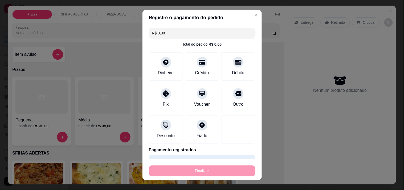
type input "-R$ 37,94"
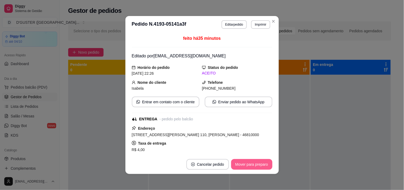
click at [261, 165] on button "Mover para preparo" at bounding box center [251, 164] width 41 height 11
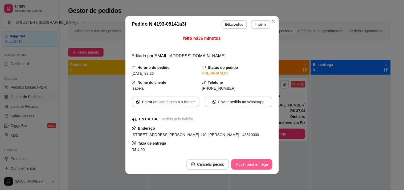
click at [261, 165] on button "Mover para entrega" at bounding box center [251, 164] width 41 height 11
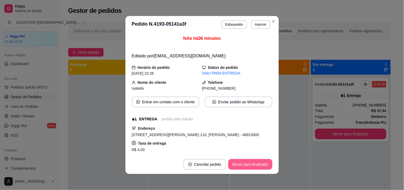
click at [261, 165] on button "Mover para finalizado" at bounding box center [250, 164] width 44 height 11
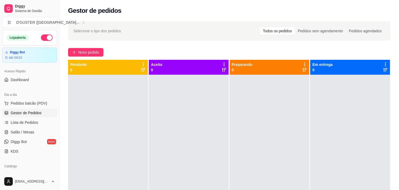
click at [41, 38] on button "button" at bounding box center [47, 37] width 12 height 6
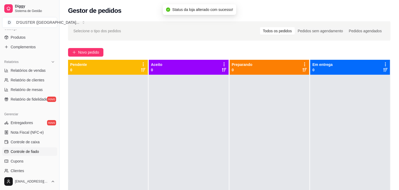
scroll to position [177, 0]
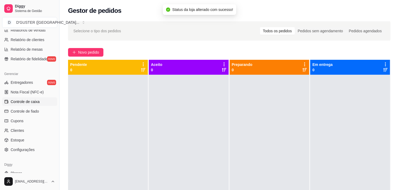
click at [27, 99] on span "Controle de caixa" at bounding box center [25, 101] width 29 height 5
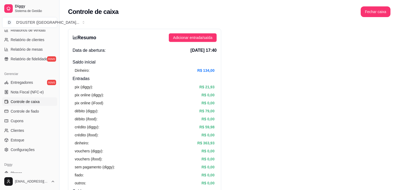
click at [376, 17] on button "Fechar caixa" at bounding box center [376, 11] width 30 height 11
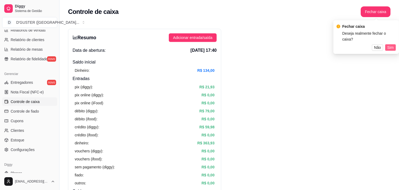
click at [392, 44] on span "Sim" at bounding box center [391, 47] width 6 height 6
